Goal: Information Seeking & Learning: Check status

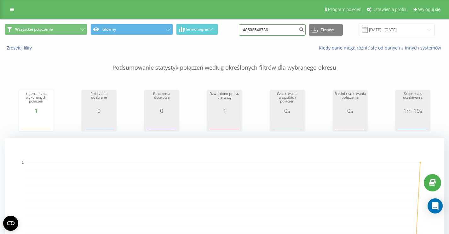
click at [281, 32] on input "48503546736" at bounding box center [272, 29] width 67 height 11
paste input "781482892"
type input "781482892"
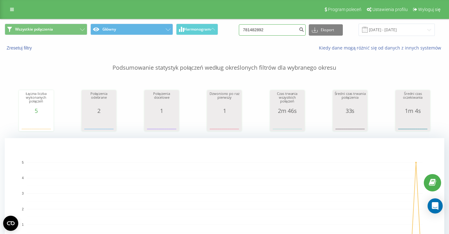
click at [284, 30] on input "781482892" at bounding box center [272, 29] width 67 height 11
paste input "603771043"
type input "603771043"
click at [280, 31] on input "603771043" at bounding box center [272, 29] width 67 height 11
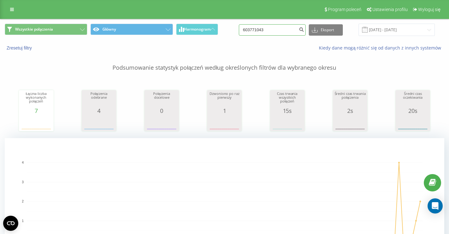
click at [280, 31] on input "603771043" at bounding box center [272, 29] width 67 height 11
paste input "48530457662"
type input "48530457662"
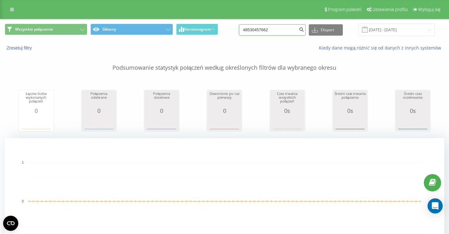
click at [286, 30] on input "48530457662" at bounding box center [272, 29] width 67 height 11
drag, startPoint x: 286, startPoint y: 30, endPoint x: 281, endPoint y: 30, distance: 5.0
click at [283, 30] on input "48530457662" at bounding box center [272, 29] width 67 height 11
paste input "600461344"
type input "600461344"
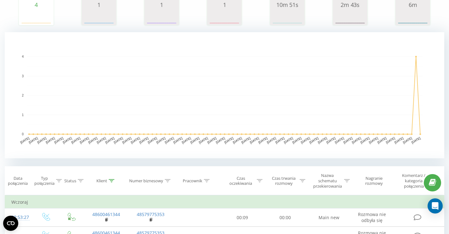
scroll to position [233, 0]
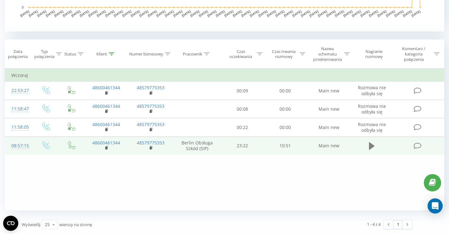
click at [369, 146] on icon at bounding box center [372, 146] width 6 height 8
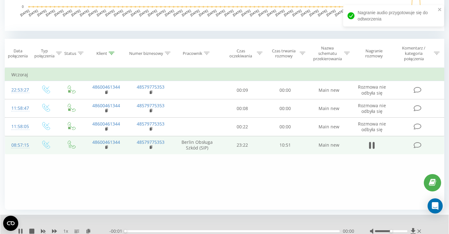
click at [182, 232] on div "00:00" at bounding box center [232, 231] width 214 height 2
click at [278, 231] on div "00:00" at bounding box center [232, 231] width 214 height 2
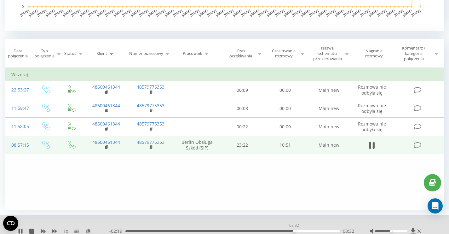
click at [294, 231] on div "08:32" at bounding box center [232, 231] width 214 height 2
click at [372, 145] on icon at bounding box center [372, 145] width 6 height 9
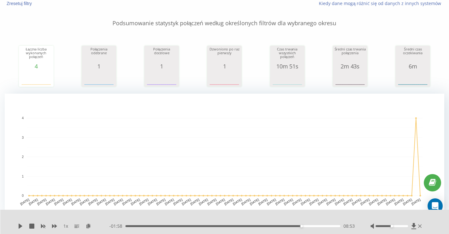
scroll to position [0, 0]
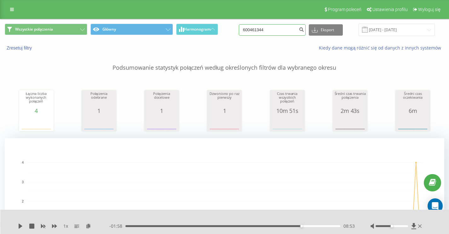
click at [284, 33] on input "600461344" at bounding box center [272, 29] width 67 height 11
paste input "530970768"
type input "530970768"
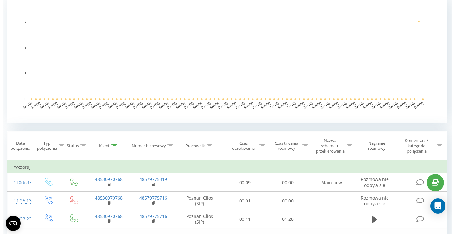
scroll to position [233, 0]
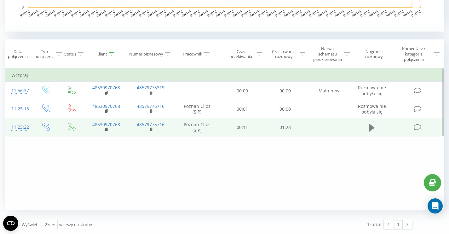
click at [371, 127] on icon at bounding box center [372, 128] width 6 height 8
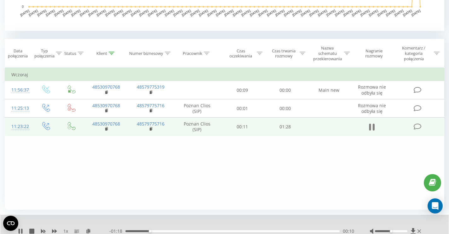
click at [374, 129] on icon at bounding box center [374, 127] width 2 height 7
